Goal: Check status: Check status

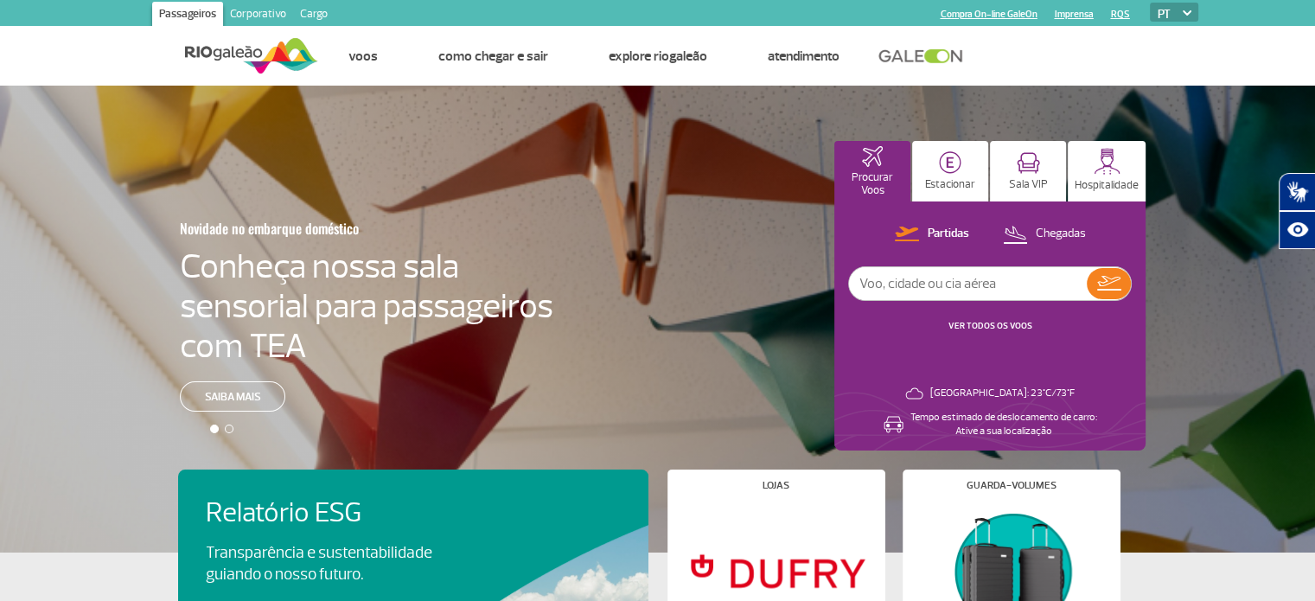
click at [962, 286] on input "text" at bounding box center [968, 283] width 238 height 33
type input "[GEOGRAPHIC_DATA]"
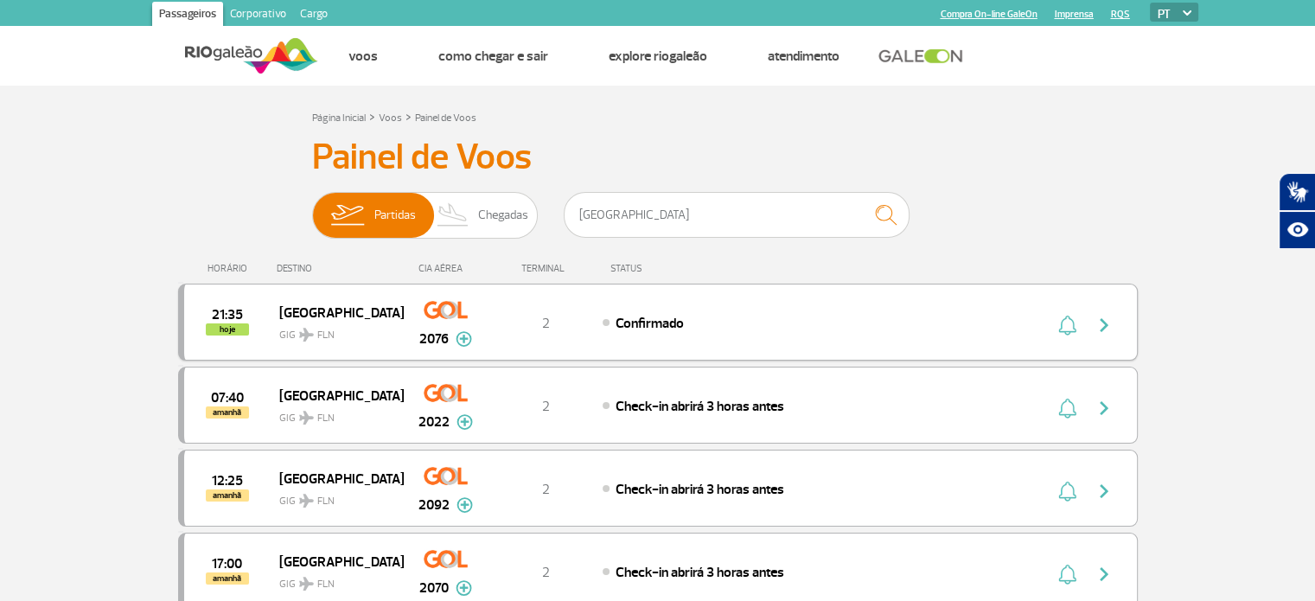
click at [460, 340] on img at bounding box center [464, 339] width 16 height 16
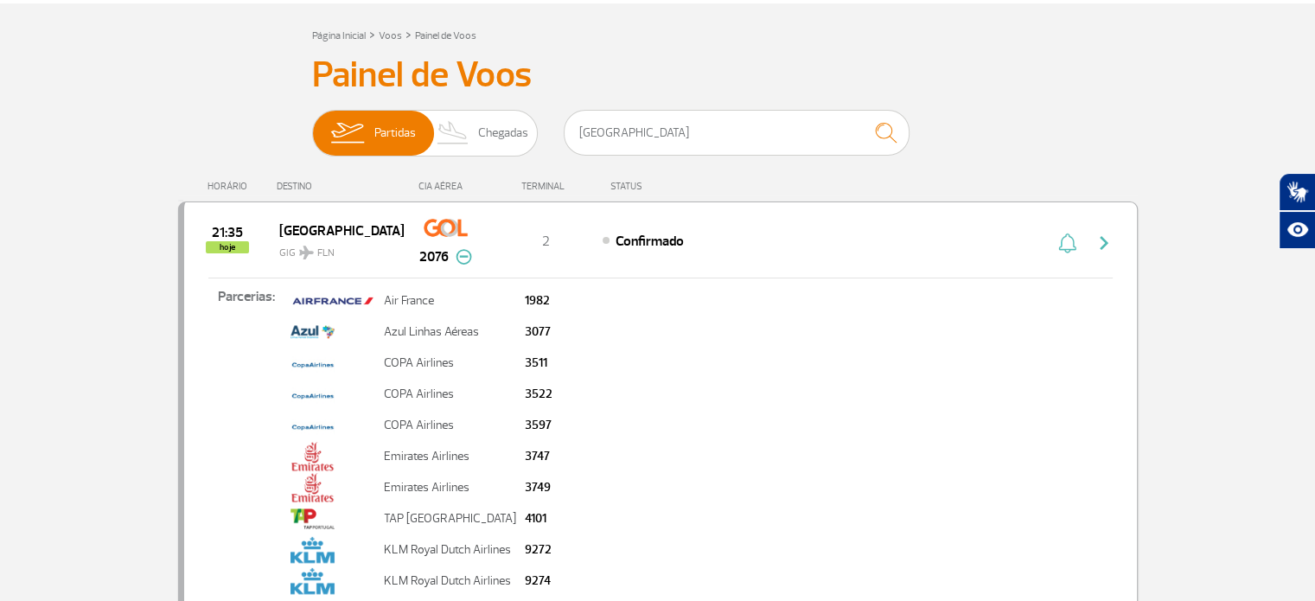
scroll to position [75, 0]
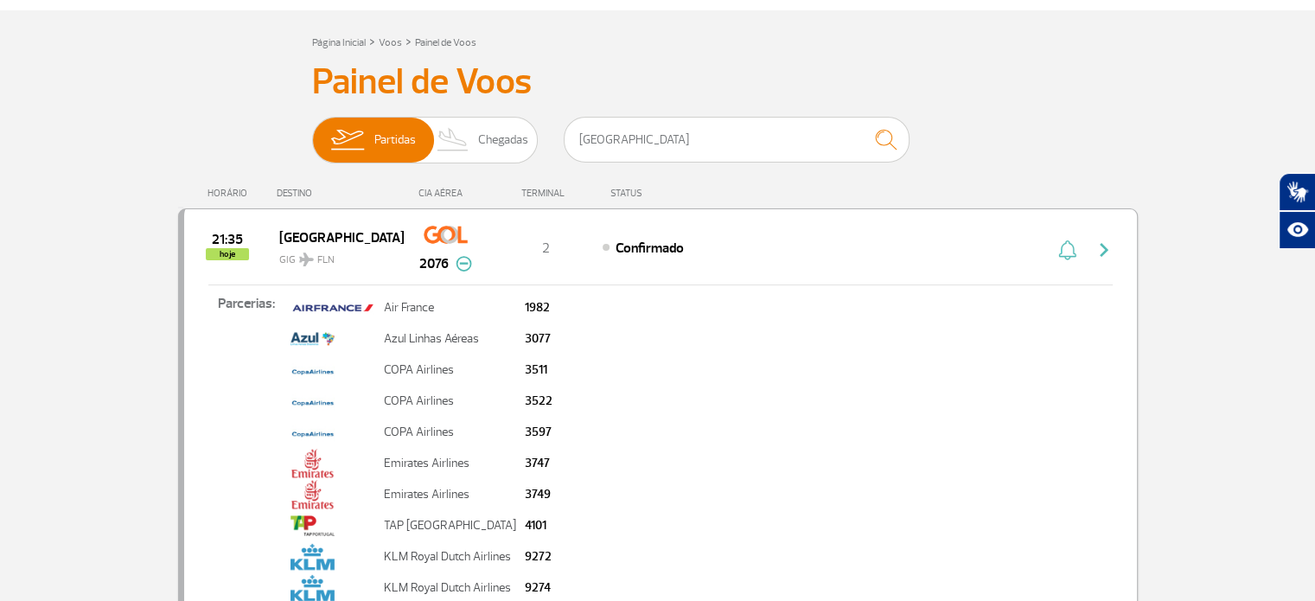
click at [650, 245] on span "Confirmado" at bounding box center [650, 248] width 68 height 17
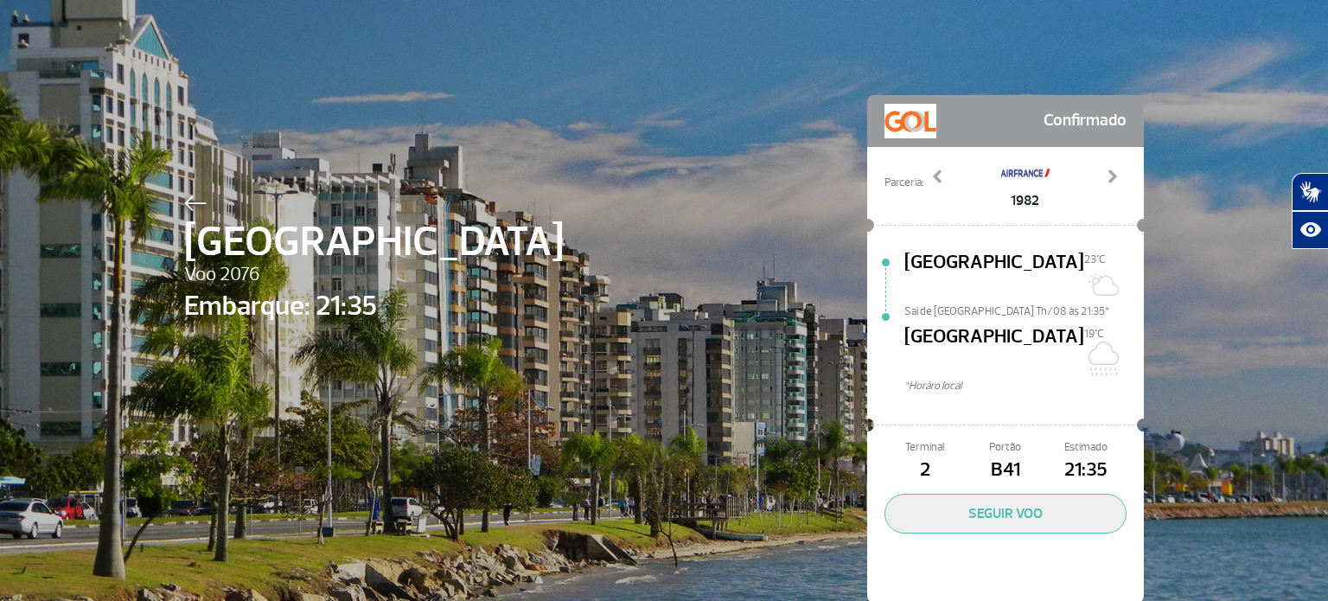
scroll to position [3, 0]
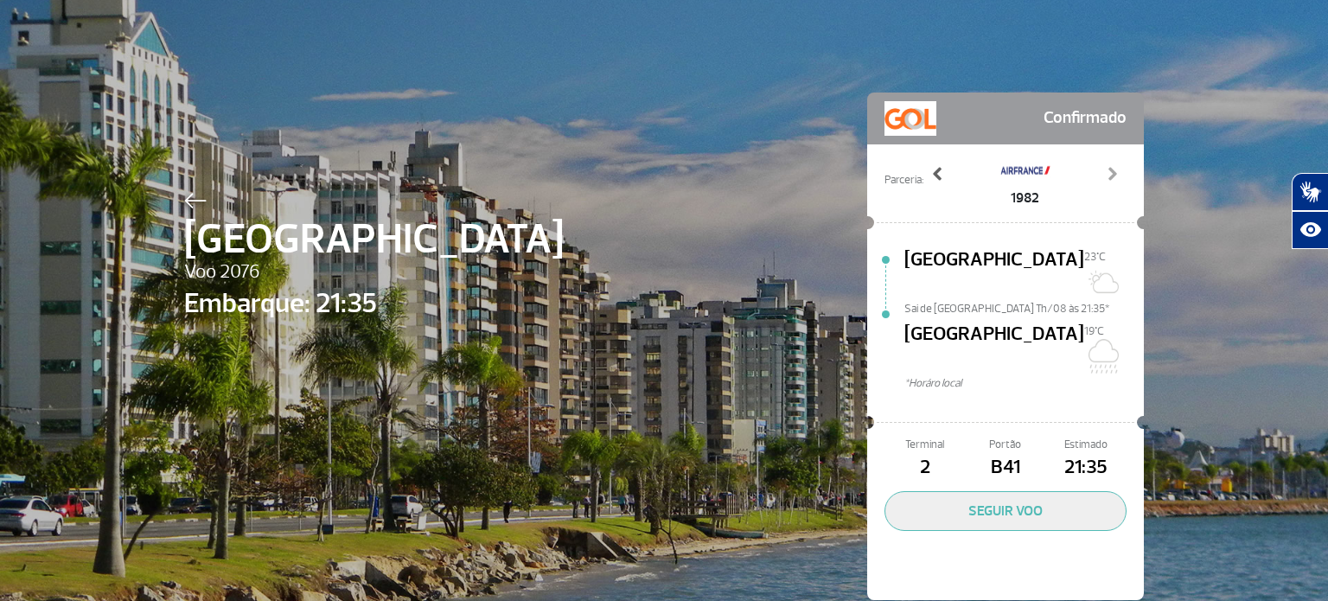
click at [939, 179] on span at bounding box center [938, 173] width 17 height 17
